Goal: Task Accomplishment & Management: Manage account settings

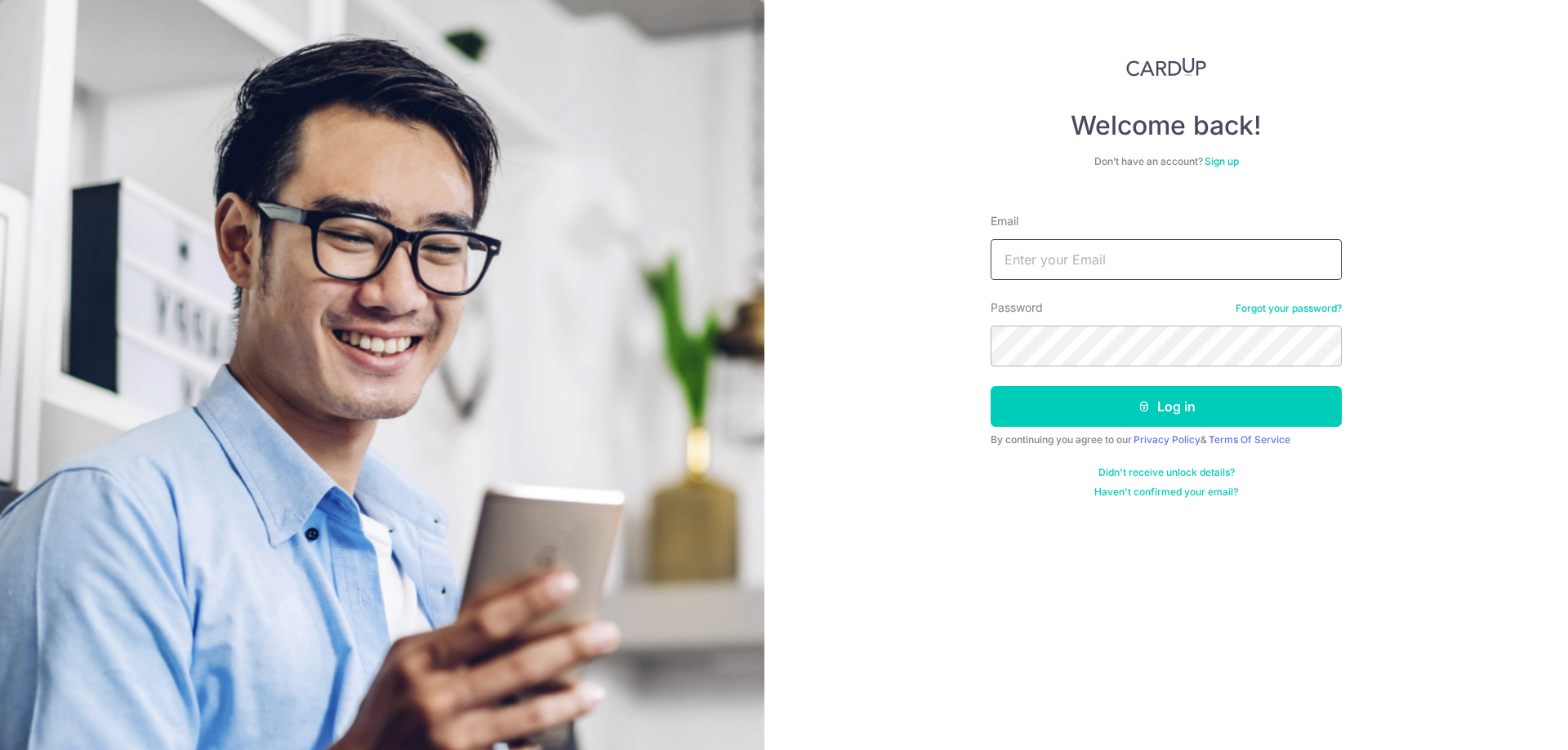
click at [1052, 265] on input "Email" at bounding box center [1166, 259] width 351 height 41
type input "[EMAIL_ADDRESS][DOMAIN_NAME]"
click at [1185, 413] on button "Log in" at bounding box center [1166, 407] width 351 height 41
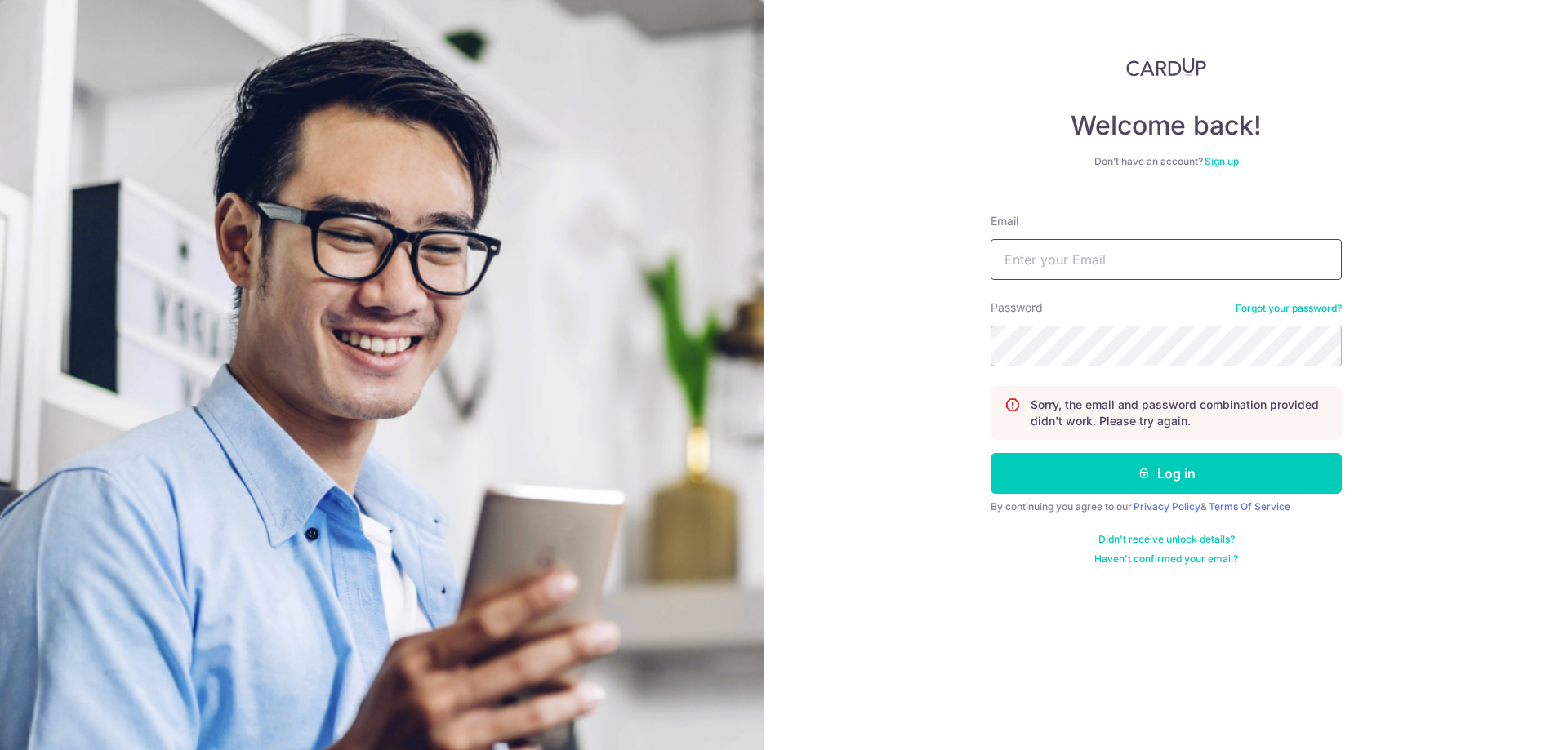
click at [1133, 257] on input "Email" at bounding box center [1166, 259] width 351 height 41
type input "t"
type input "[EMAIL_ADDRESS][DOMAIN_NAME]"
click at [990, 454] on button "Log in" at bounding box center [1166, 474] width 351 height 41
click at [1110, 289] on form "Email Password Forgot your password? Sorry, the email and password combination …" at bounding box center [1166, 383] width 351 height 365
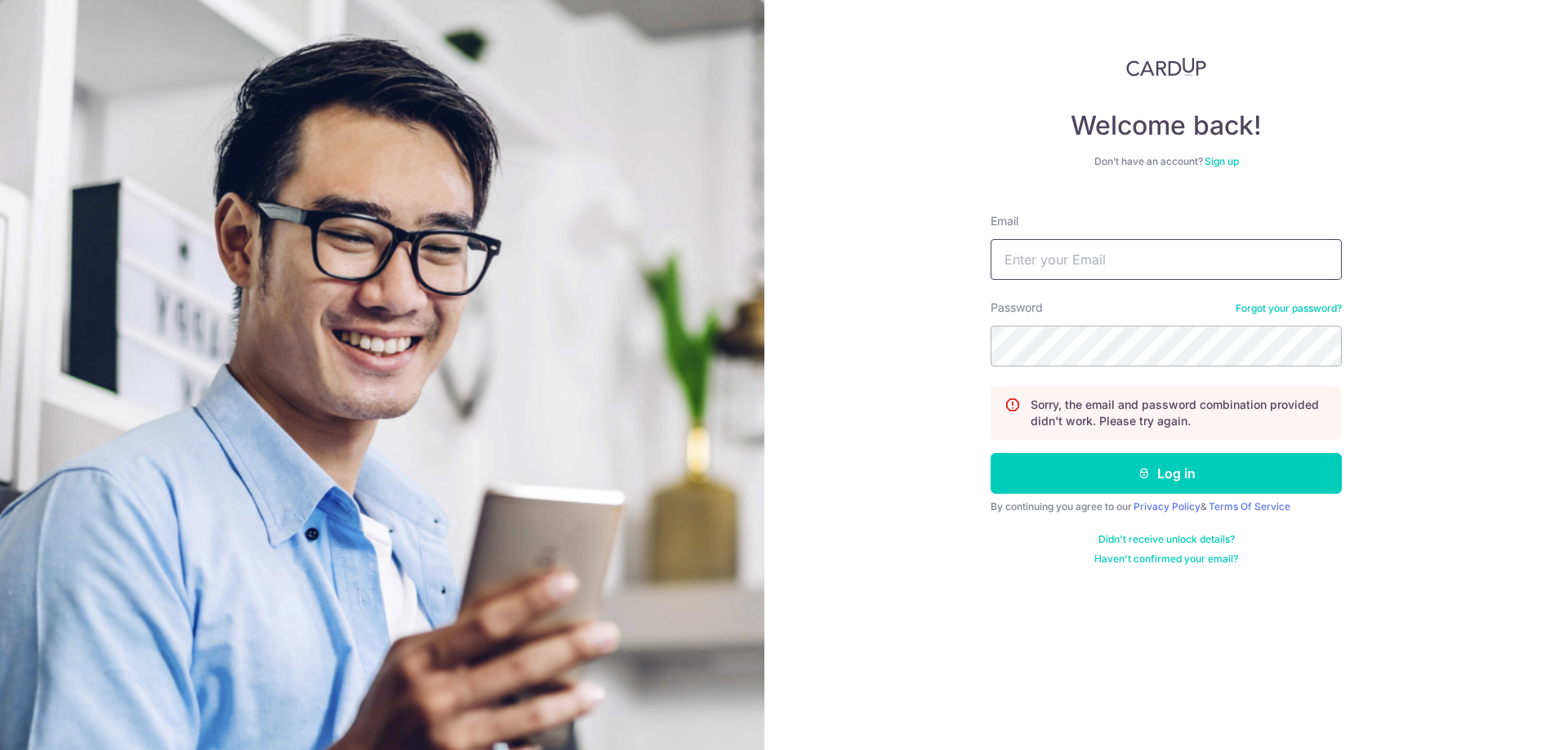
click at [1135, 253] on input "Email" at bounding box center [1166, 259] width 351 height 41
type input "t"
type input "[EMAIL_ADDRESS][DOMAIN_NAME]"
click at [1180, 478] on button "Log in" at bounding box center [1166, 474] width 351 height 41
